Goal: Transaction & Acquisition: Purchase product/service

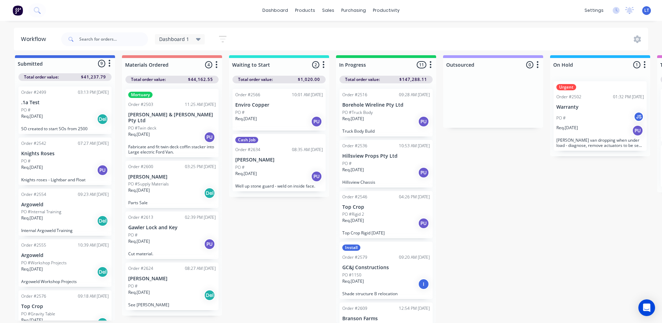
click at [380, 110] on div "PO #Truck Body" at bounding box center [386, 113] width 88 height 6
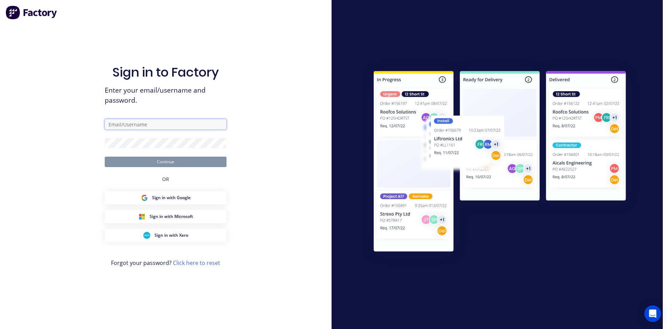
click at [145, 126] on input "text" at bounding box center [166, 124] width 122 height 10
type input "[PERSON_NAME][EMAIL_ADDRESS][DOMAIN_NAME]"
click at [180, 160] on button "Continue" at bounding box center [166, 161] width 122 height 10
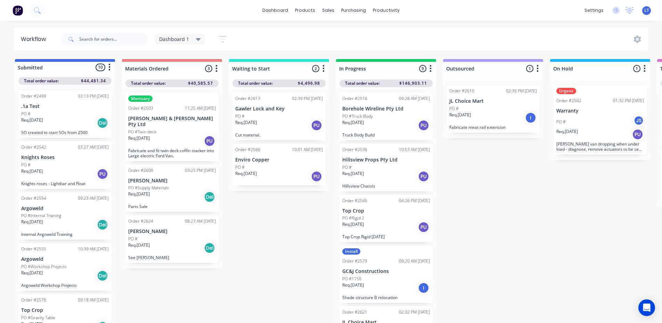
click at [364, 125] on p "Req. [DATE]" at bounding box center [353, 123] width 22 height 6
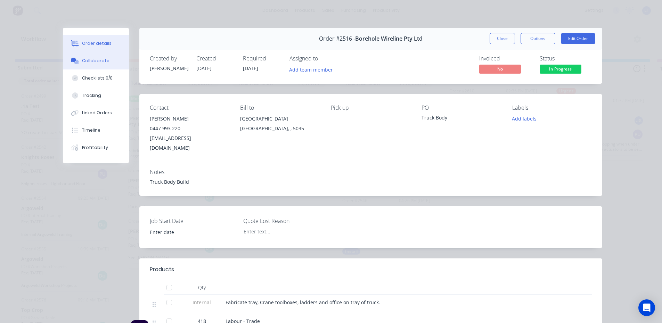
click at [100, 57] on button "Collaborate" at bounding box center [96, 60] width 66 height 17
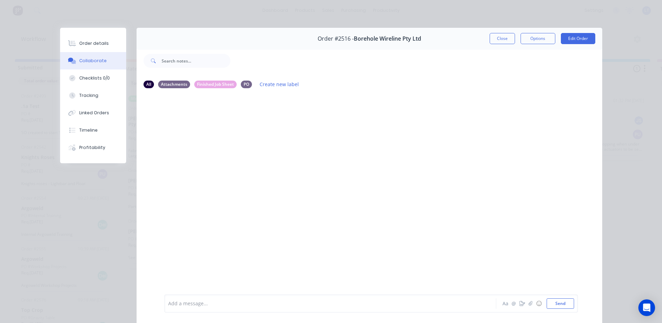
click at [207, 302] on div at bounding box center [321, 303] width 304 height 7
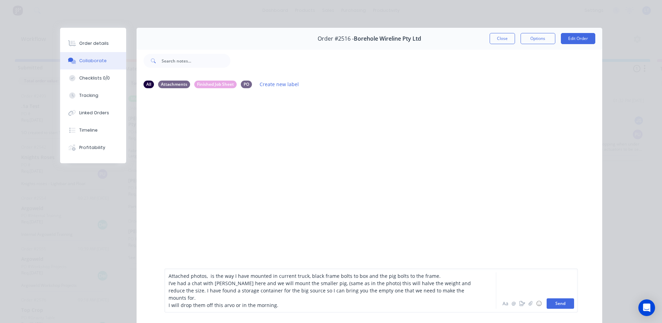
click at [564, 302] on button "Send" at bounding box center [560, 304] width 27 height 10
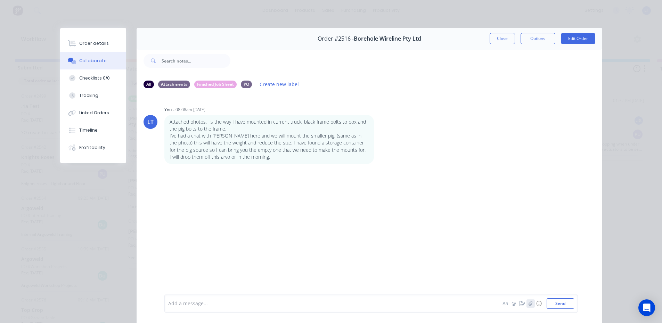
click at [529, 305] on icon "button" at bounding box center [531, 303] width 4 height 5
click at [558, 305] on button "Send" at bounding box center [560, 304] width 27 height 10
click at [357, 150] on p "I’ve had a chat with [PERSON_NAME] here and we will mount the smaller pig, (sam…" at bounding box center [269, 142] width 199 height 21
click at [378, 140] on div "Labels Edit Delete" at bounding box center [380, 140] width 4 height 10
click at [378, 140] on icon "button" at bounding box center [378, 139] width 1 height 6
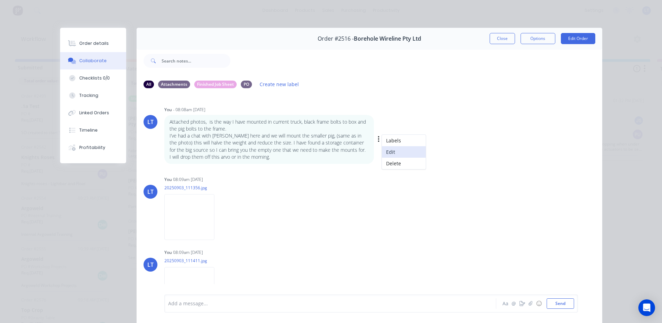
click at [388, 153] on button "Edit" at bounding box center [404, 151] width 44 height 11
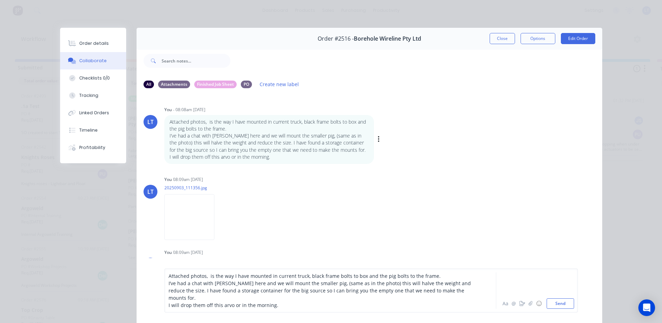
scroll to position [17, 0]
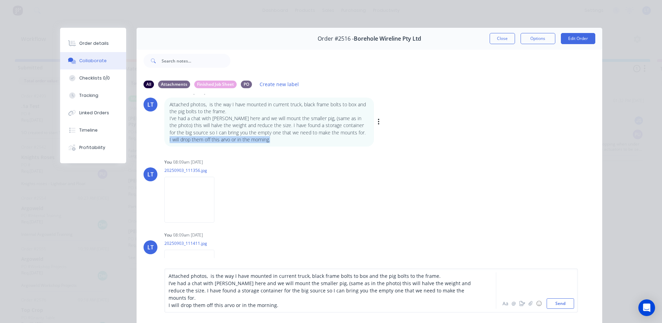
drag, startPoint x: 259, startPoint y: 141, endPoint x: 167, endPoint y: 141, distance: 92.8
click at [167, 141] on div "Attached photos, is the way I have mounted in current truck, black frame bolts …" at bounding box center [269, 122] width 210 height 49
click at [281, 140] on p "I will drop them off this arvo or in the morning." at bounding box center [269, 139] width 199 height 7
drag, startPoint x: 270, startPoint y: 140, endPoint x: 257, endPoint y: 142, distance: 13.6
click at [257, 142] on p "I will drop them off this arvo or in the morning." at bounding box center [269, 139] width 199 height 7
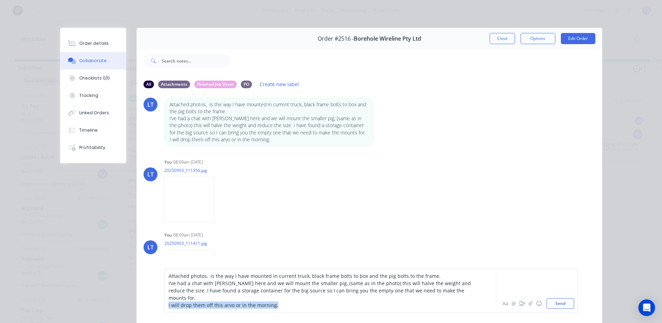
drag, startPoint x: 279, startPoint y: 306, endPoint x: 157, endPoint y: 306, distance: 121.7
click at [157, 306] on div "Attached photos, is the way I have mounted in current truck, black frame bolts …" at bounding box center [370, 290] width 466 height 65
click at [560, 306] on button "Send" at bounding box center [560, 304] width 27 height 10
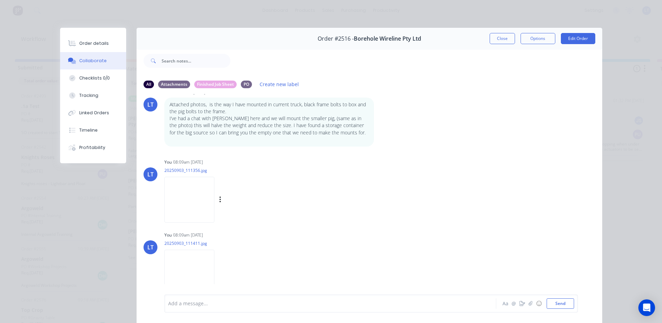
scroll to position [17, 0]
click at [502, 37] on button "Close" at bounding box center [502, 38] width 25 height 11
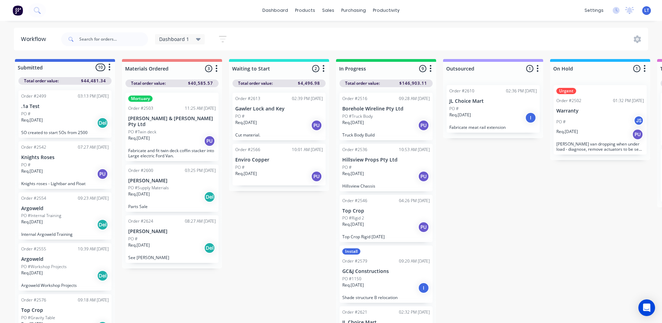
click at [511, 272] on div "Submitted 10 Status colour #4169E1 hex #4169E1 Save Cancel Summaries Total orde…" at bounding box center [574, 193] width 1159 height 268
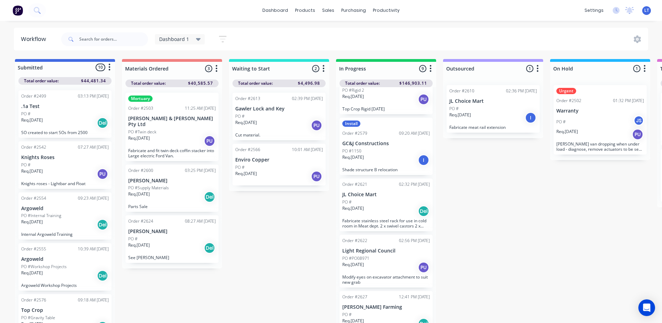
scroll to position [174, 0]
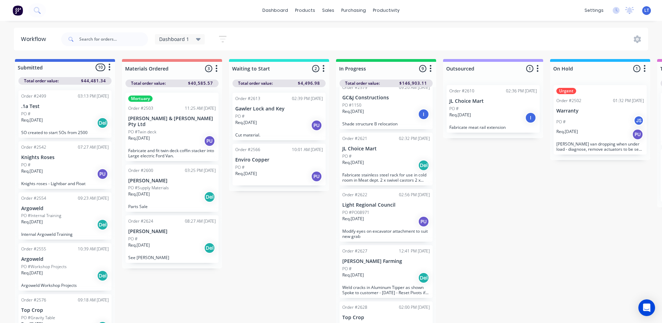
click at [396, 162] on div "Req. [DATE] Del" at bounding box center [386, 166] width 88 height 12
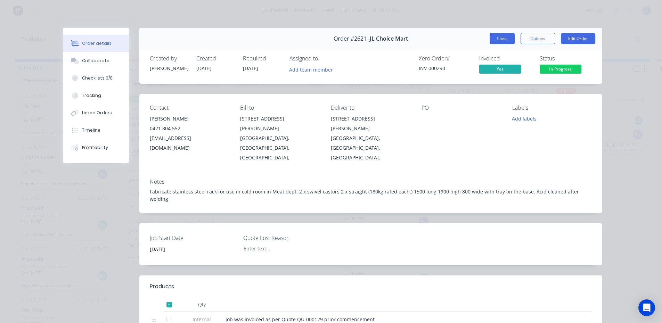
click at [506, 40] on button "Close" at bounding box center [502, 38] width 25 height 11
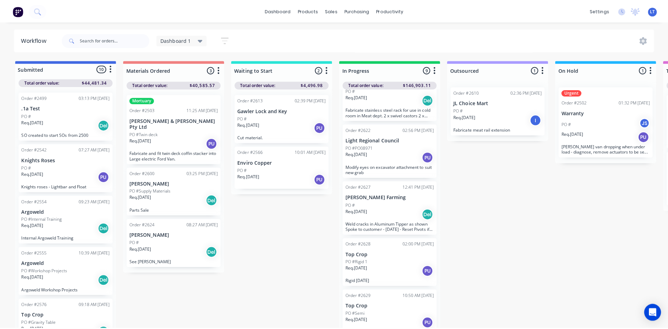
scroll to position [243, 0]
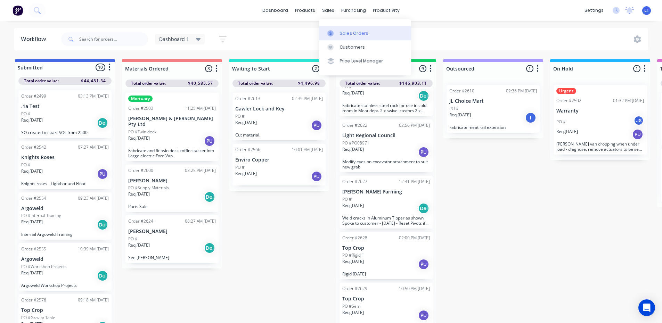
click at [362, 34] on div "Sales Orders" at bounding box center [354, 33] width 29 height 6
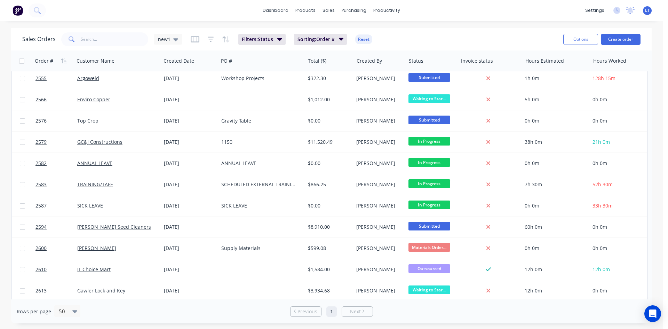
scroll to position [209, 0]
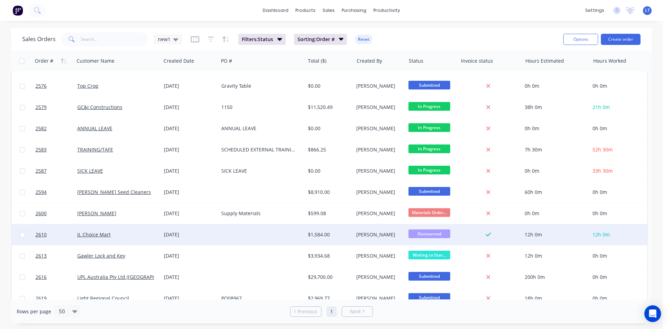
click at [241, 237] on div at bounding box center [261, 234] width 87 height 21
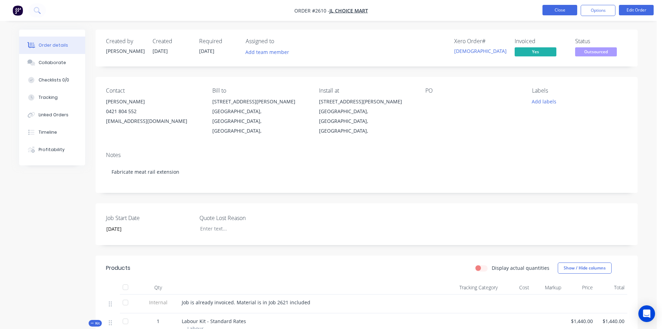
click at [568, 7] on button "Close" at bounding box center [560, 10] width 35 height 10
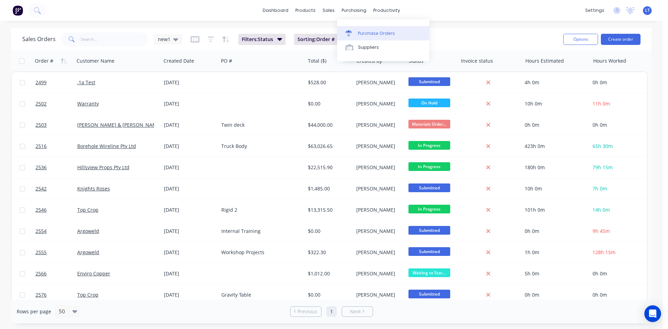
click at [371, 34] on div "Purchase Orders" at bounding box center [376, 33] width 37 height 6
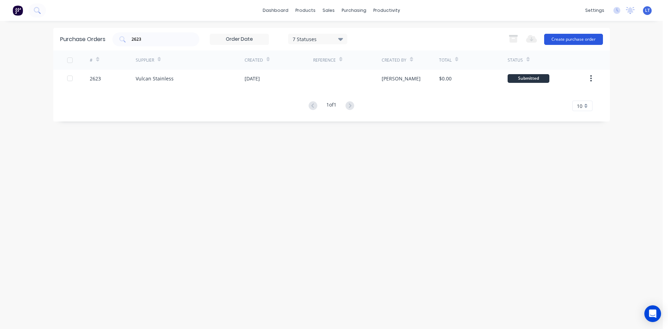
click at [561, 40] on button "Create purchase order" at bounding box center [573, 39] width 59 height 11
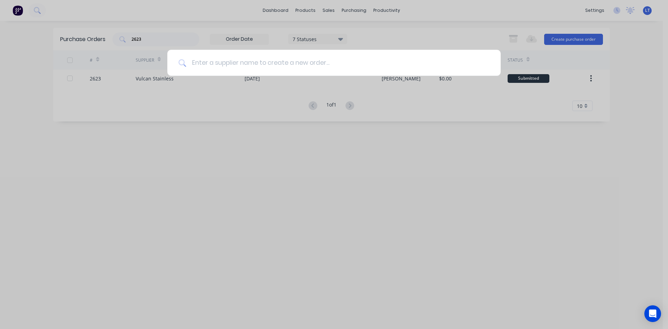
click at [247, 68] on input at bounding box center [337, 63] width 303 height 26
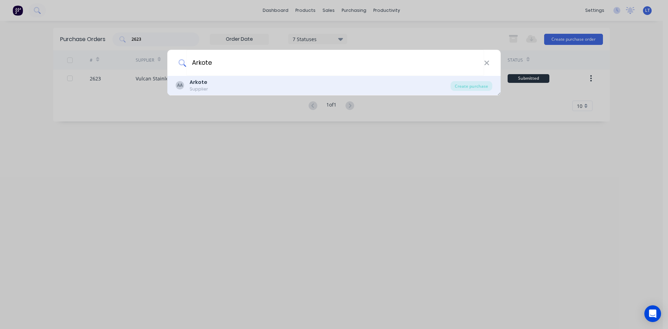
type input "Arkote"
click at [212, 83] on div "AA Arkote Supplier" at bounding box center [313, 86] width 275 height 14
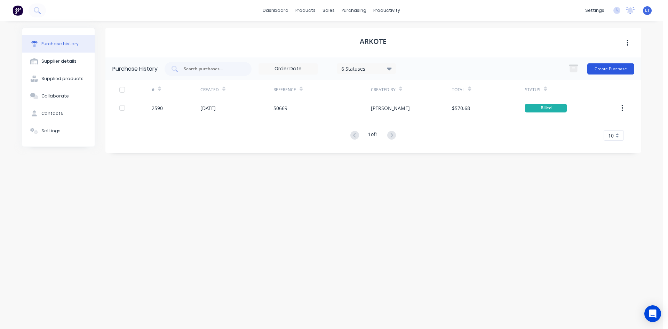
click at [603, 68] on button "Create Purchase" at bounding box center [610, 68] width 47 height 11
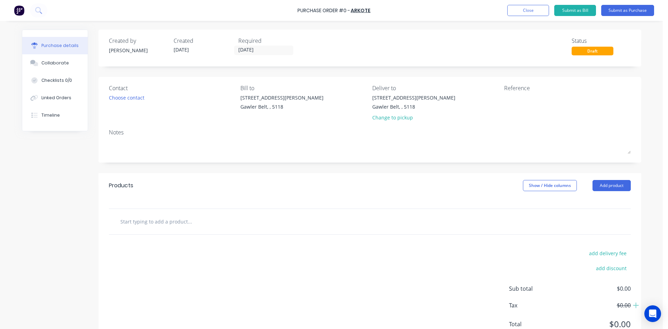
click at [165, 223] on input "text" at bounding box center [189, 221] width 139 height 14
click at [138, 218] on input "text" at bounding box center [189, 221] width 139 height 14
paste input "DECK - main deck 2.61 x 1.22m frame 1.22 x 0.455m Tuffkote APO Grey"
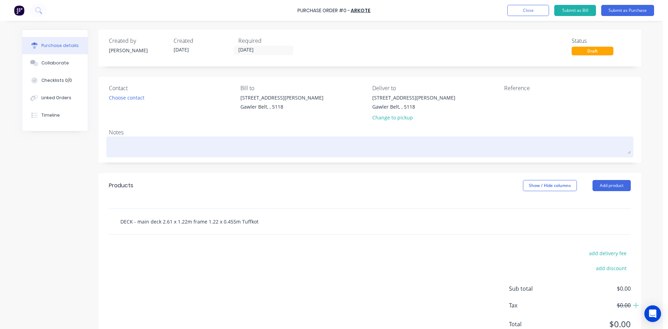
scroll to position [0, 22]
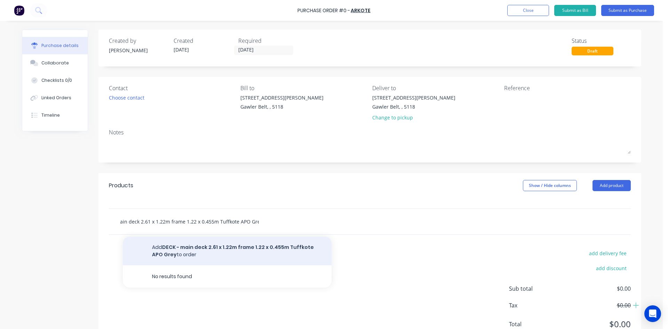
type input "DECK - main deck 2.61 x 1.22m frame 1.22 x 0.455m Tuffkote APO Grey"
click at [230, 251] on button "Add DECK - main deck 2.61 x 1.22m frame 1.22 x 0.455m Tuffkote APO Grey to order" at bounding box center [227, 250] width 209 height 29
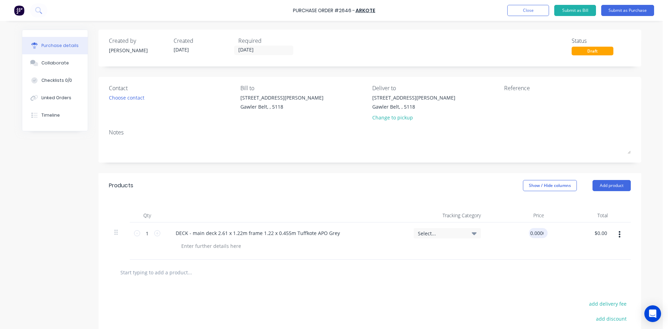
click at [535, 232] on input "0.0000" at bounding box center [536, 233] width 16 height 10
click at [539, 232] on input "0" at bounding box center [536, 233] width 16 height 10
type input "$333.85"
click at [545, 259] on div "$333.85 0333.85" at bounding box center [518, 240] width 64 height 37
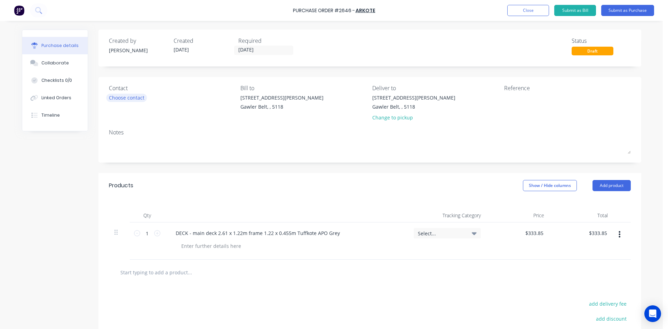
click at [131, 98] on div "Choose contact" at bounding box center [126, 97] width 35 height 7
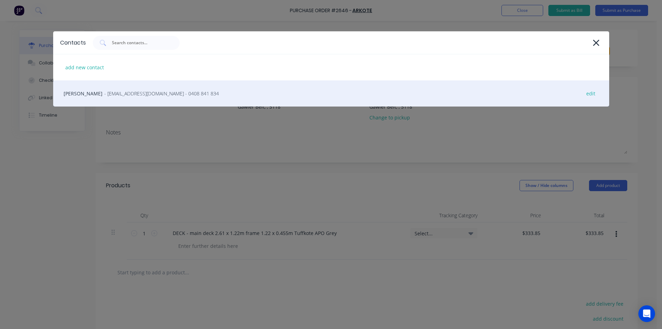
click at [104, 91] on span "- [EMAIL_ADDRESS][DOMAIN_NAME] - 0408 841 834" at bounding box center [161, 93] width 115 height 7
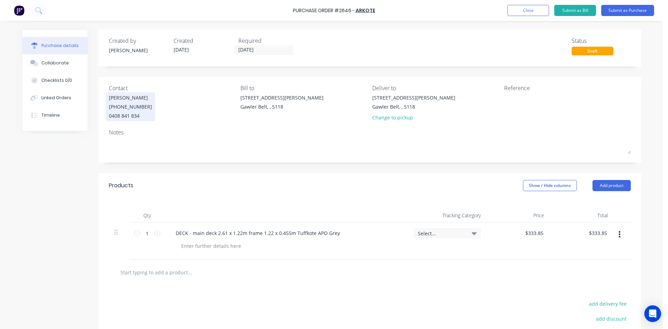
click at [118, 99] on div "[PERSON_NAME]" at bounding box center [130, 97] width 43 height 7
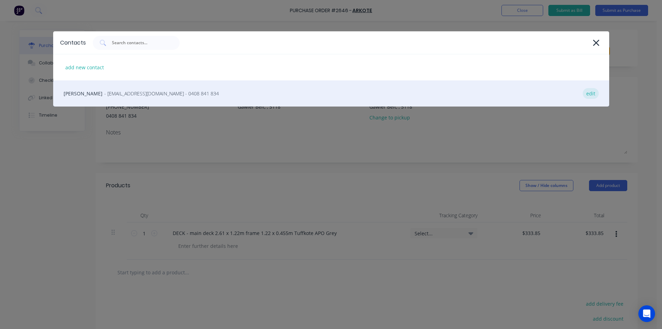
click at [589, 91] on div "edit" at bounding box center [591, 93] width 16 height 11
select select "AU"
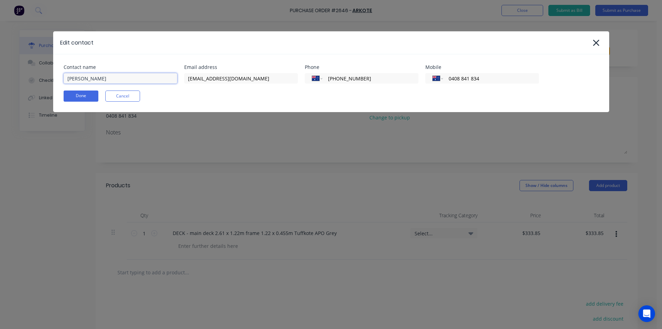
click at [86, 75] on input "[PERSON_NAME]" at bounding box center [121, 78] width 114 height 10
type input "[PERSON_NAME]"
click at [71, 94] on button "Done" at bounding box center [81, 95] width 35 height 11
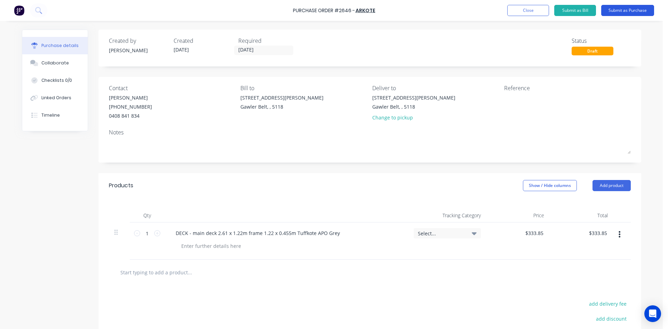
click at [634, 13] on button "Submit as Purchase" at bounding box center [627, 10] width 53 height 11
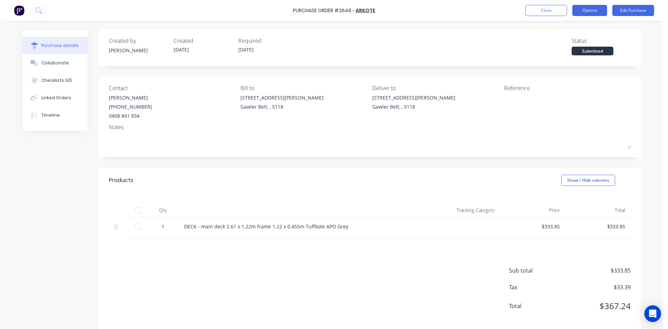
click at [597, 11] on button "Options" at bounding box center [589, 10] width 35 height 11
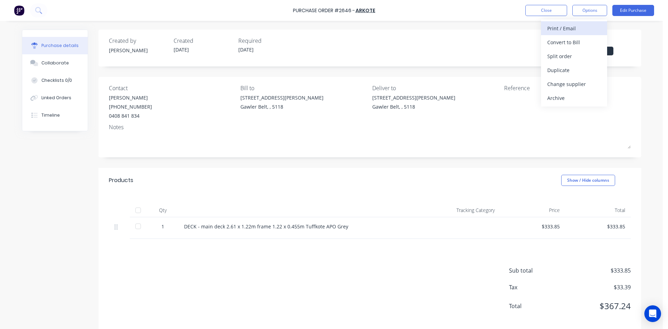
click at [564, 31] on div "Print / Email" at bounding box center [574, 28] width 54 height 10
click at [564, 44] on div "With pricing" at bounding box center [574, 42] width 54 height 10
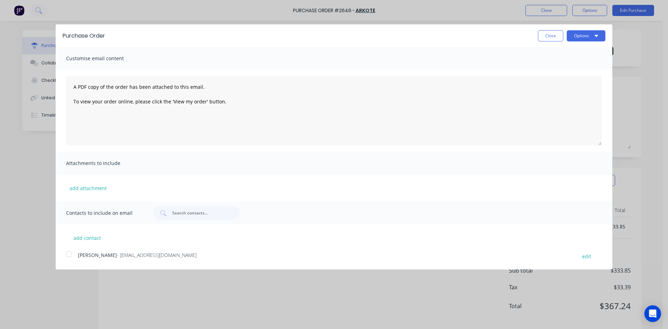
click at [67, 255] on div at bounding box center [69, 254] width 14 height 14
click at [577, 42] on div "Purchase Order Close Options" at bounding box center [334, 35] width 556 height 23
click at [580, 40] on button "Options" at bounding box center [585, 35] width 39 height 11
click at [568, 67] on div "Email" at bounding box center [572, 67] width 54 height 10
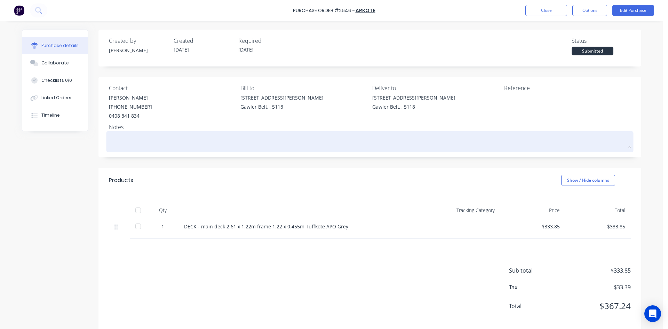
click at [197, 142] on textarea at bounding box center [370, 141] width 522 height 16
type textarea "x"
type textarea "S"
type textarea "x"
type textarea "Si"
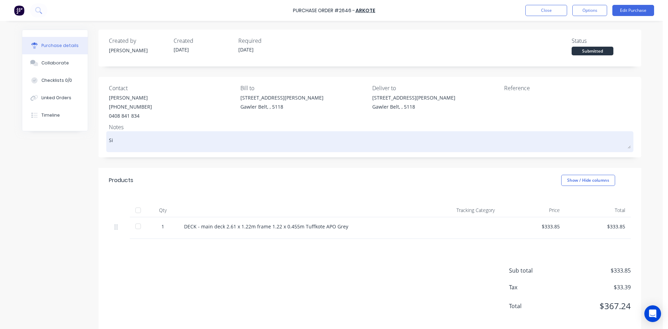
type textarea "x"
type textarea "Sin"
type textarea "x"
type textarea "Sing"
type textarea "x"
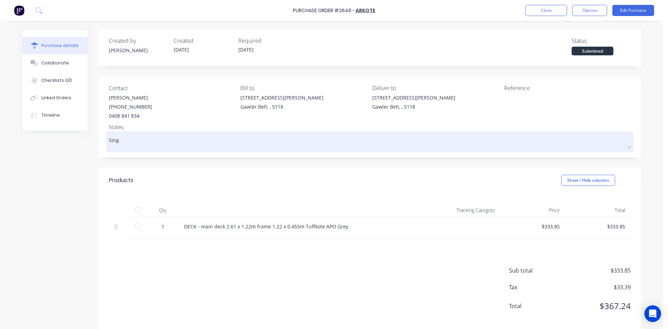
type textarea "Singl"
type textarea "x"
type textarea "Single"
type textarea "x"
type textarea "Single"
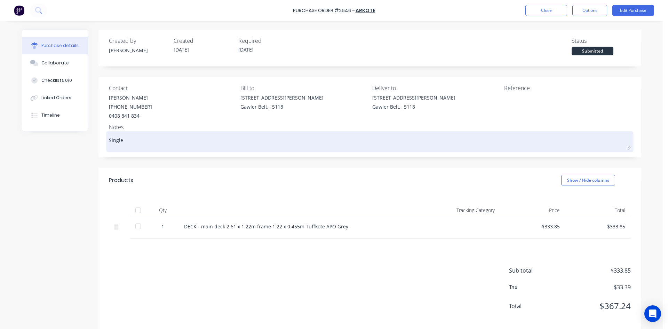
type textarea "x"
type textarea "Single d"
type textarea "x"
type textarea "Single de"
type textarea "x"
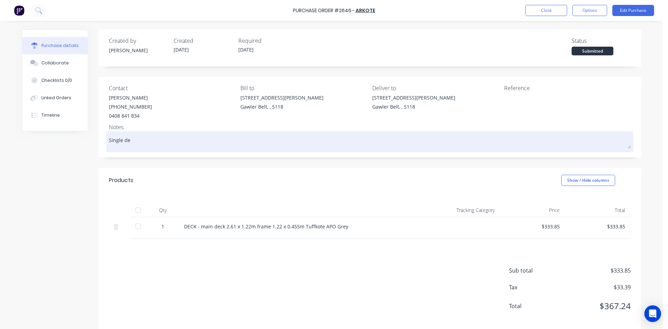
type textarea "Single dec"
type textarea "x"
type textarea "Single deck"
type textarea "x"
type textarea "Single deck"
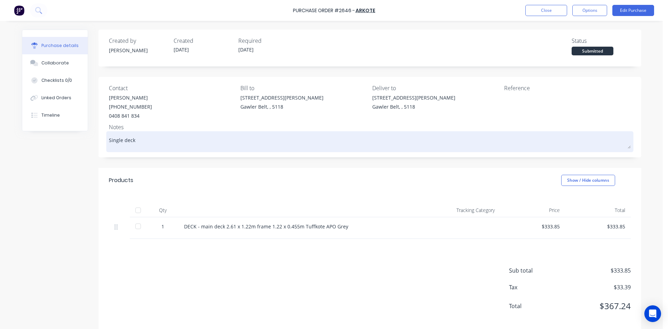
type textarea "x"
type textarea "Single deck e"
type textarea "x"
type textarea "Single deck ex"
type textarea "x"
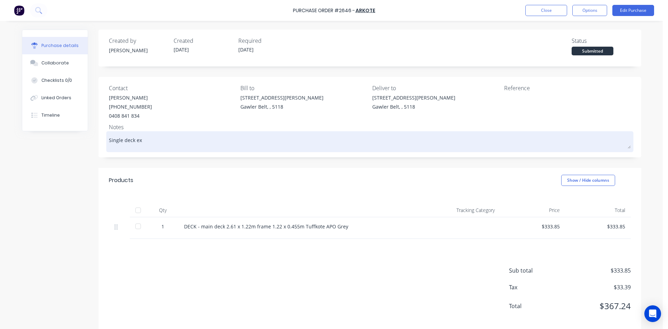
type textarea "Single deck ext"
type textarea "x"
type textarea "Single deck exte"
type textarea "x"
type textarea "Single deck exten"
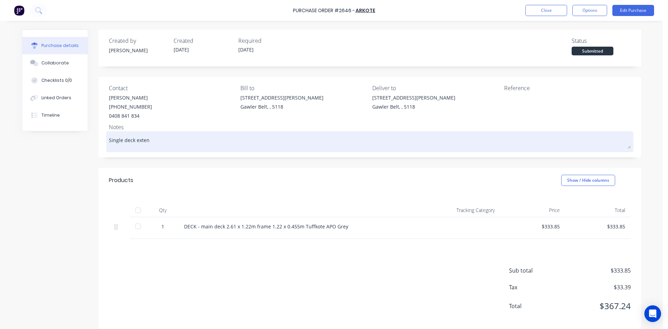
type textarea "x"
type textarea "Single deck extens"
type textarea "x"
type textarea "Single deck extensi"
type textarea "x"
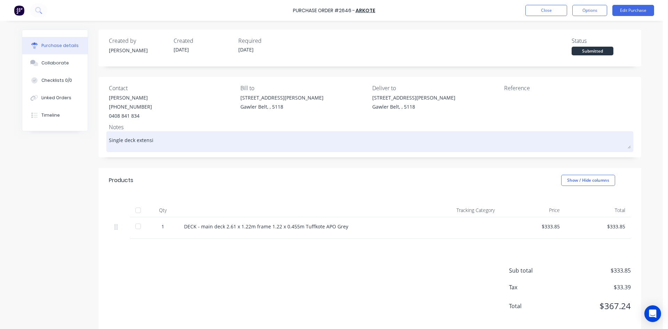
type textarea "Single deck extensio"
type textarea "x"
type textarea "Single deck extension"
type textarea "x"
type textarea "Single deck extension"
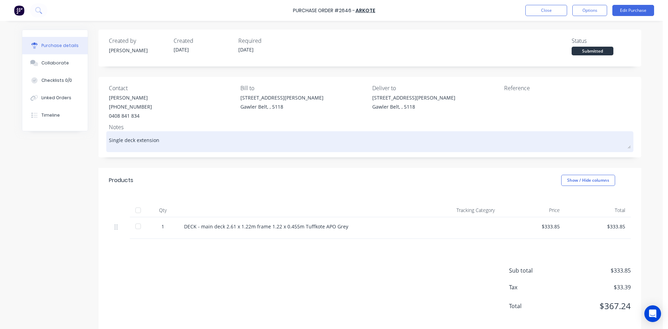
type textarea "x"
type textarea "Single deck extension -"
type textarea "x"
type textarea "Single deck extension -"
type textarea "x"
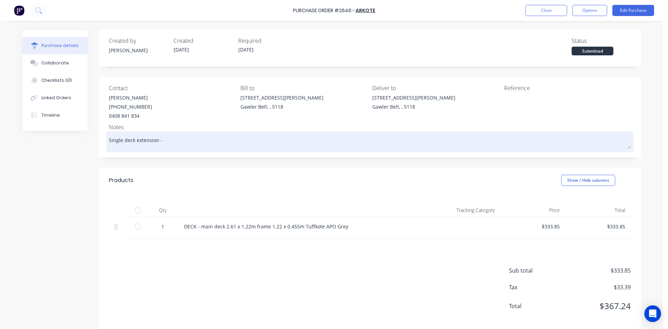
type textarea "Single deck extension - c"
type textarea "x"
type textarea "Single deck extension - ca"
type textarea "x"
type textarea "Single deck extension - can"
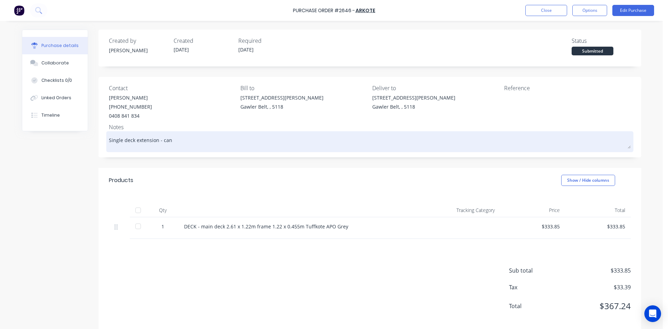
type textarea "x"
type textarea "Single deck extension - cang"
type textarea "x"
type textarea "Single deck extension - [PERSON_NAME]"
type textarea "x"
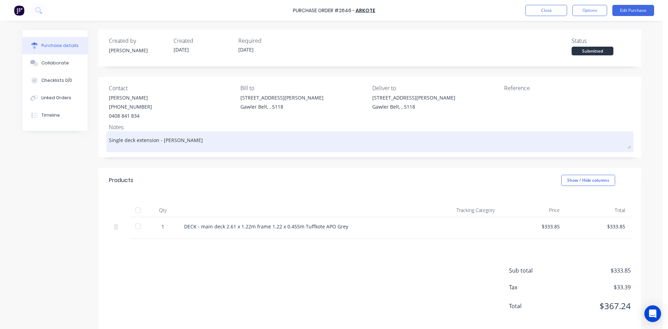
type textarea "Single deck extension - [PERSON_NAME]"
type textarea "x"
type textarea "Single deck extension - [PERSON_NAME] o"
type textarea "x"
type textarea "Single deck extension - cange ov"
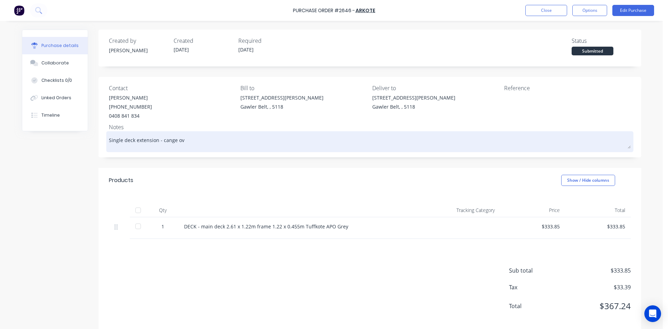
type textarea "x"
type textarea "Single deck extension - [PERSON_NAME]"
type textarea "x"
type textarea "Single deck extension - [PERSON_NAME] over"
type textarea "x"
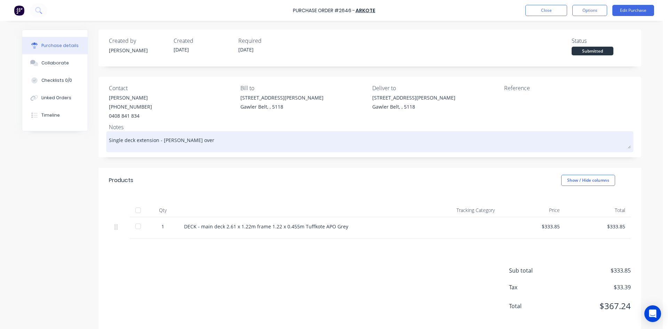
type textarea "Single deck extension - [PERSON_NAME] over"
type textarea "x"
type textarea "Single deck extension - [PERSON_NAME] over f"
type textarea "x"
type textarea "Single deck extension - [PERSON_NAME] over fo"
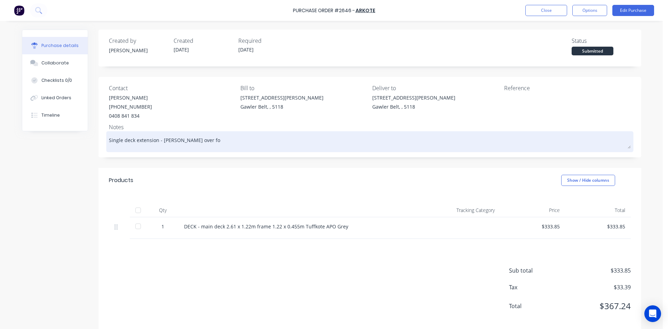
type textarea "x"
type textarea "Single deck extension - [PERSON_NAME] over for"
type textarea "x"
type textarea "Single deck extension - [PERSON_NAME] over for"
type textarea "x"
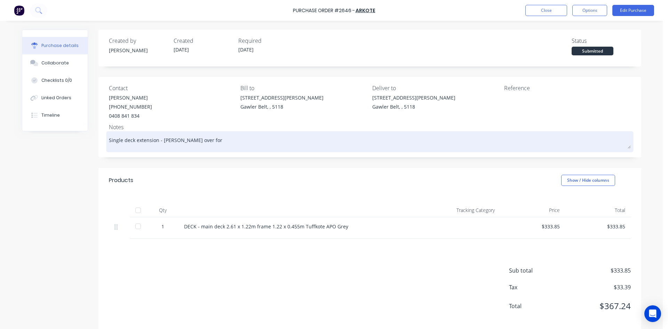
type textarea "Single deck extension - [PERSON_NAME] over for A"
type textarea "x"
type textarea "Single deck extension - [PERSON_NAME] over for Al"
type textarea "x"
type textarea "Single deck extension - [PERSON_NAME] over for [PERSON_NAME]"
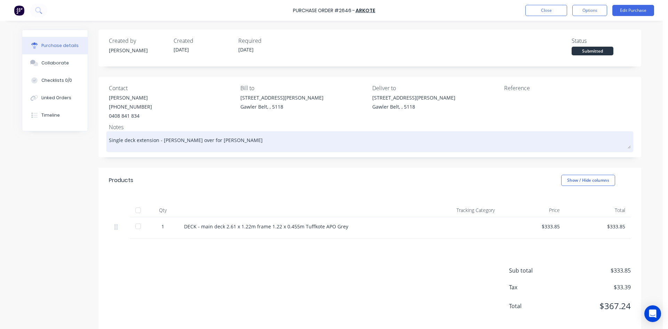
type textarea "x"
type textarea "Single deck extension - [PERSON_NAME] over for Alfr"
type textarea "x"
type textarea "Single deck extension - [PERSON_NAME] over for [PERSON_NAME]"
type textarea "x"
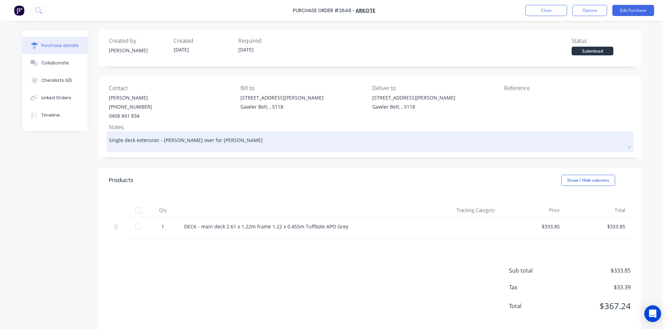
type textarea "Single deck extension - [PERSON_NAME] over for [PERSON_NAME]"
type textarea "x"
type textarea "Single deck extension - [PERSON_NAME] over for [PERSON_NAME]"
type textarea "x"
type textarea "Single deck extension - [PERSON_NAME] over for [PERSON_NAME]"
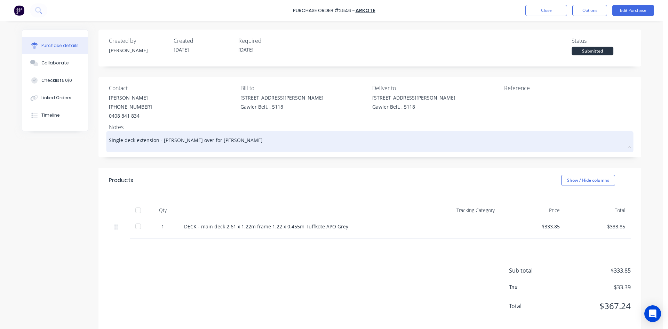
type textarea "x"
type textarea "Single deck extension - [PERSON_NAME] over for [PERSON_NAME]"
type textarea "x"
type textarea "Single deck extension - [PERSON_NAME] over for [PERSON_NAME]"
type textarea "x"
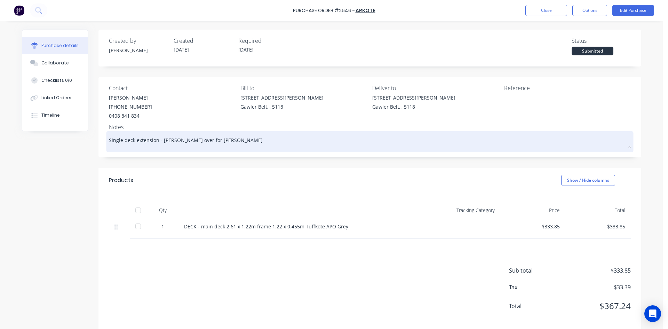
type textarea "Single deck extension - [PERSON_NAME] over for [PERSON_NAME]"
type textarea "x"
type textarea "Single deck extension - [PERSON_NAME] over for [PERSON_NAME]"
drag, startPoint x: 161, startPoint y: 141, endPoint x: 180, endPoint y: 144, distance: 19.8
click at [161, 141] on textarea "Single deck extension - [PERSON_NAME] over for [PERSON_NAME]" at bounding box center [370, 141] width 522 height 16
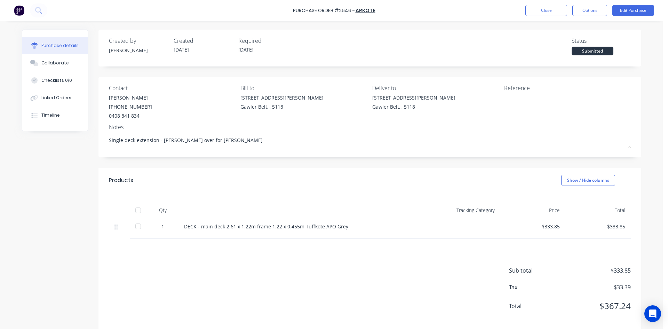
type textarea "x"
type textarea "Single deck extension - change over for [PERSON_NAME]"
type textarea "x"
type textarea "Single deck extension - ch ange over for [PERSON_NAME]"
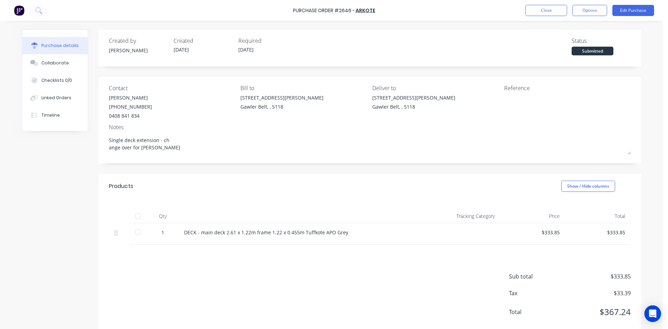
type textarea "x"
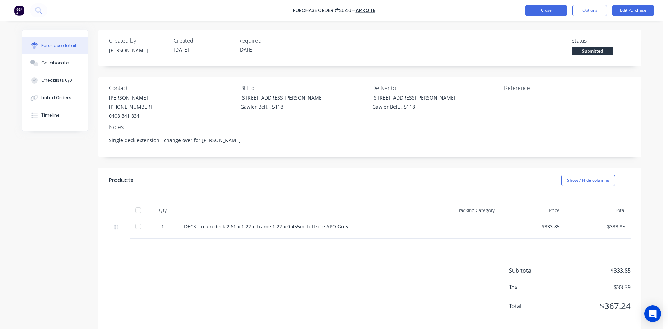
type textarea "Single deck extension - change over for [PERSON_NAME]"
type textarea "x"
type textarea "Single deck extension - change over for [PERSON_NAME]"
click at [540, 6] on button "Close" at bounding box center [546, 10] width 42 height 11
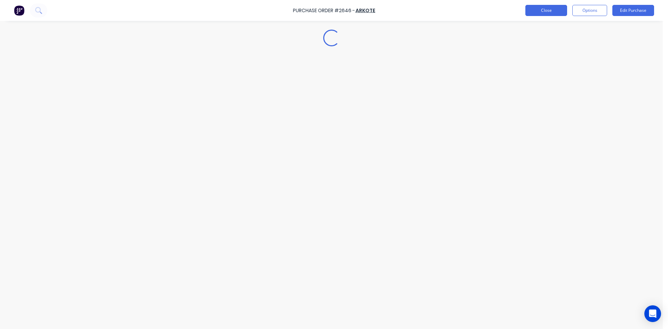
type textarea "x"
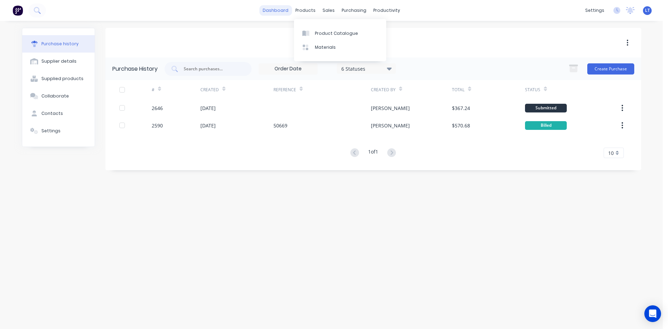
click at [266, 12] on link "dashboard" at bounding box center [275, 10] width 33 height 10
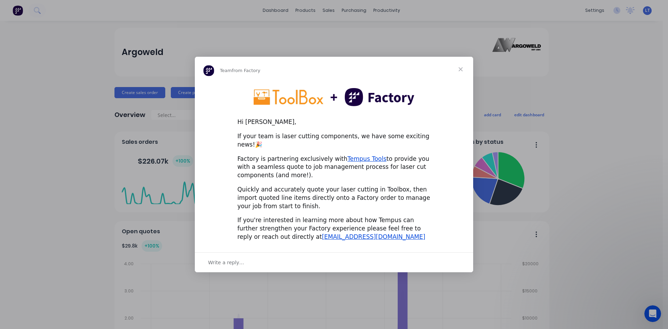
click at [460, 74] on span "Close" at bounding box center [460, 69] width 25 height 25
